Goal: Find specific page/section: Find specific page/section

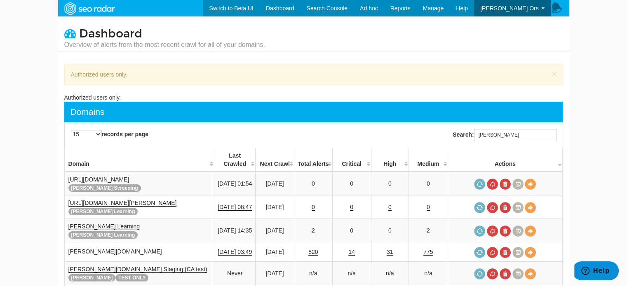
scroll to position [33, 0]
click at [498, 131] on input "[PERSON_NAME]" at bounding box center [515, 135] width 82 height 12
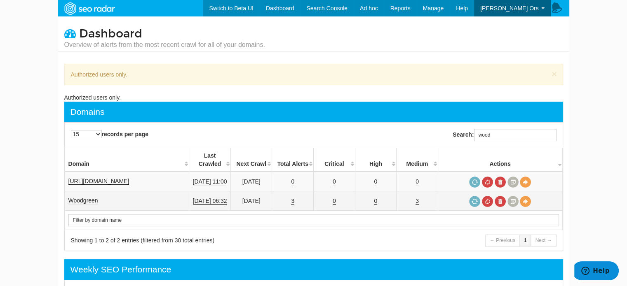
type input "wood"
click at [294, 198] on link "3" at bounding box center [292, 201] width 3 height 7
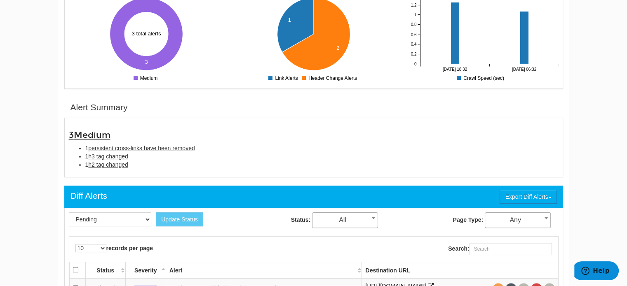
scroll to position [190, 0]
